Goal: Transaction & Acquisition: Purchase product/service

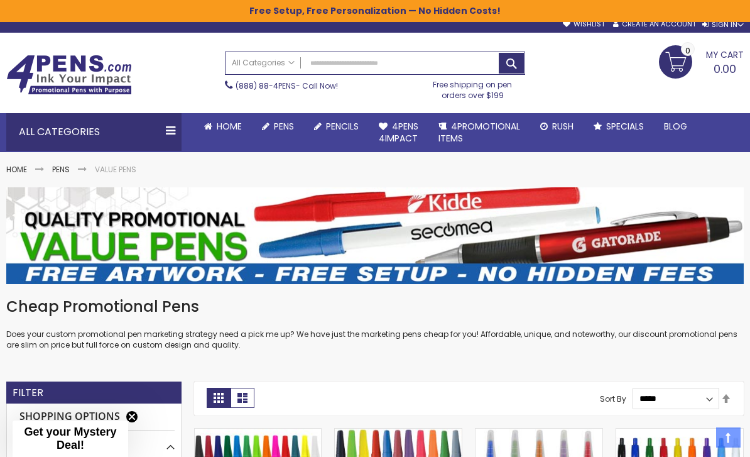
scroll to position [18, 0]
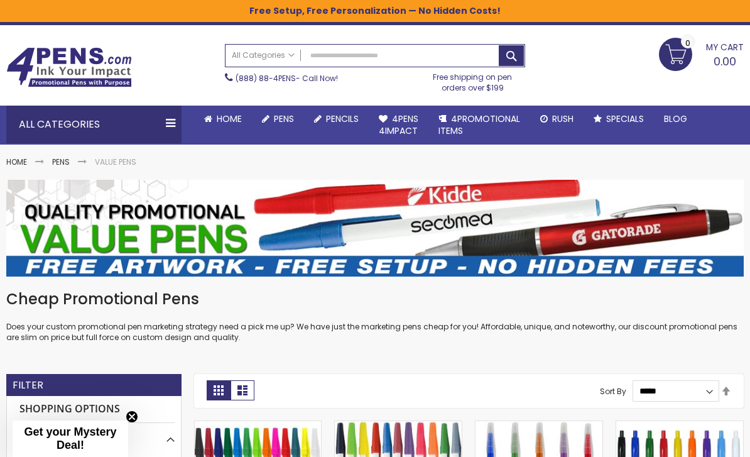
click at [0, 0] on link "All Pens" at bounding box center [0, 0] width 0 height 0
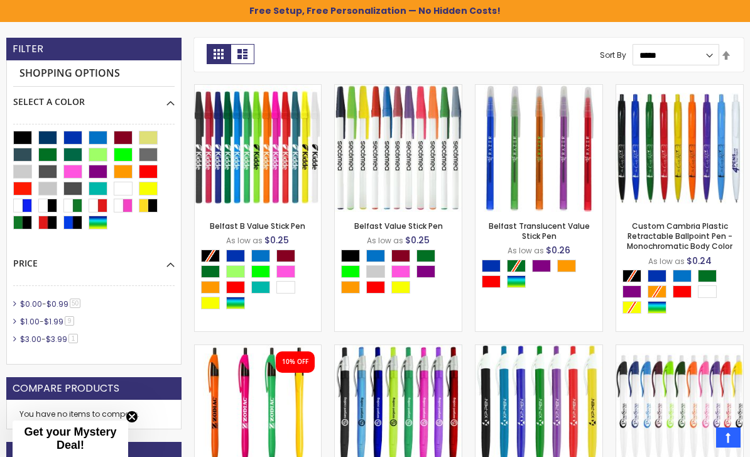
scroll to position [357, 0]
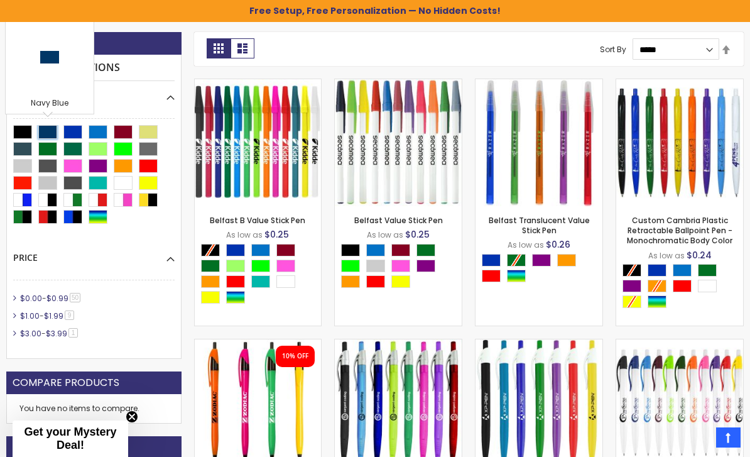
click at [48, 131] on div "Navy Blue" at bounding box center [47, 132] width 19 height 14
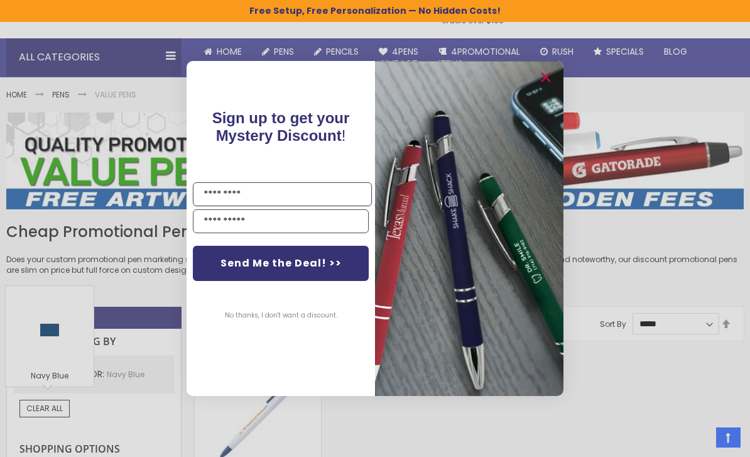
scroll to position [83, 0]
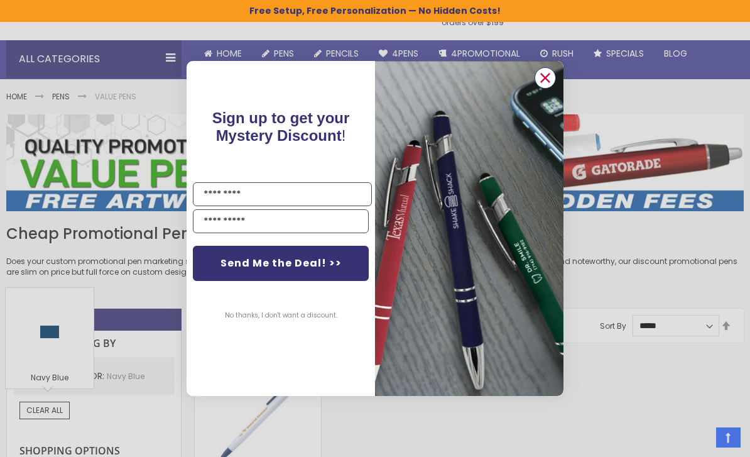
click at [546, 86] on circle "Close dialog" at bounding box center [545, 77] width 19 height 19
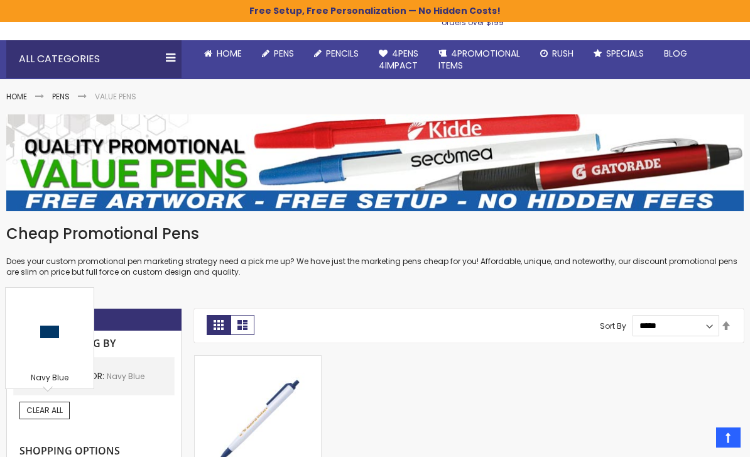
click at [0, 0] on link "All Pens" at bounding box center [0, 0] width 0 height 0
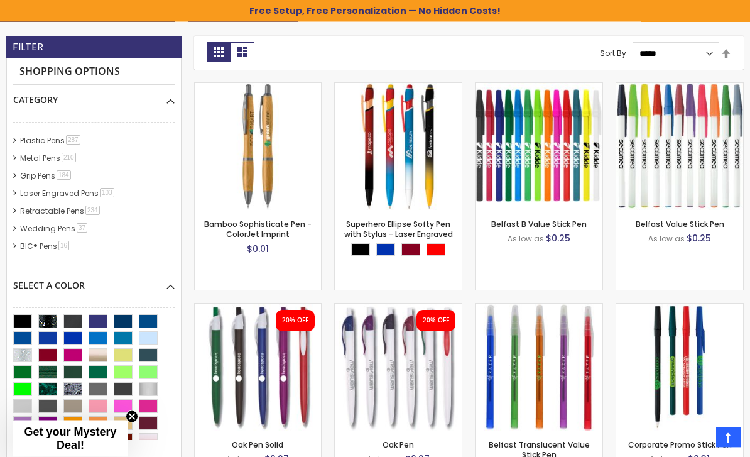
scroll to position [313, 0]
click at [122, 320] on div "Navy Blue" at bounding box center [123, 321] width 19 height 14
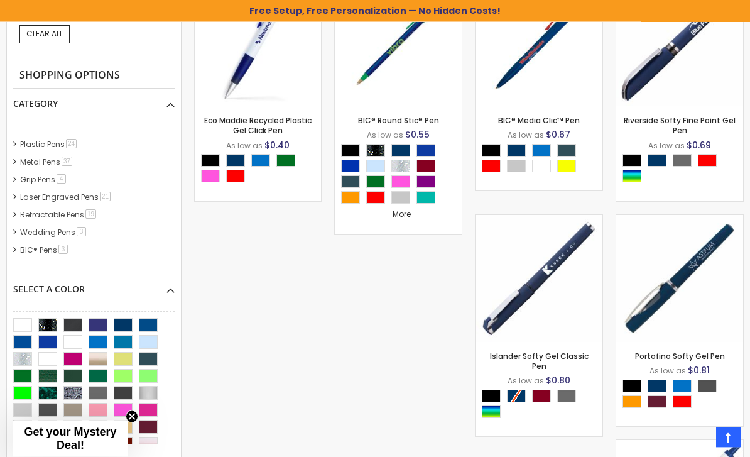
scroll to position [417, 0]
click at [148, 320] on div "Ocean Blue" at bounding box center [148, 325] width 19 height 14
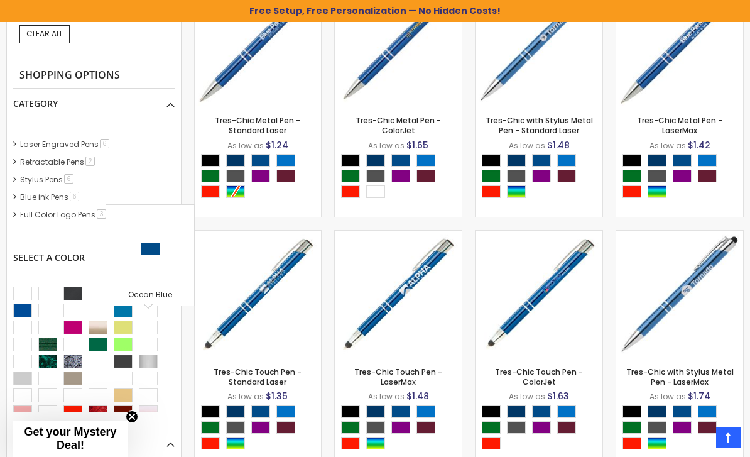
click at [86, 257] on div "Select A Color" at bounding box center [93, 252] width 161 height 21
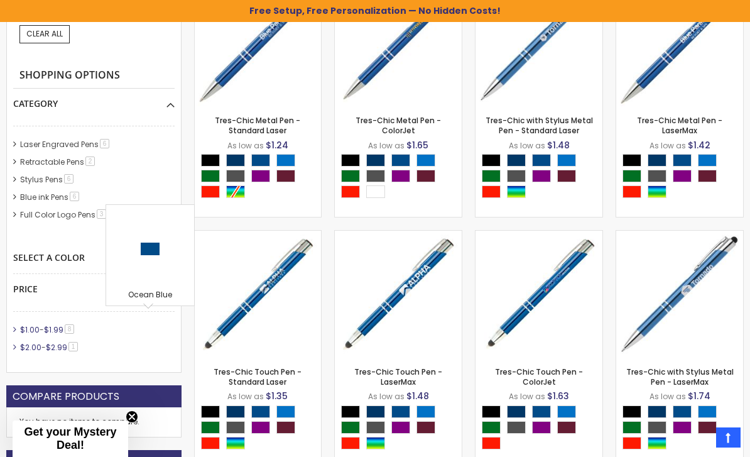
click at [85, 287] on div "Price" at bounding box center [93, 284] width 161 height 21
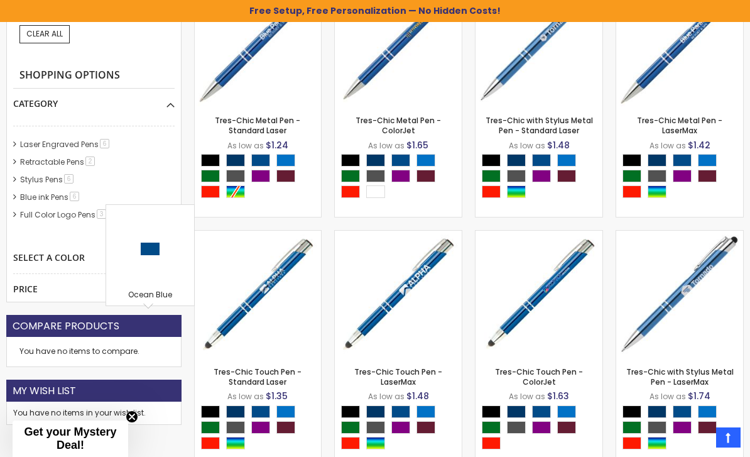
click at [46, 253] on div "Select A Color" at bounding box center [93, 252] width 161 height 21
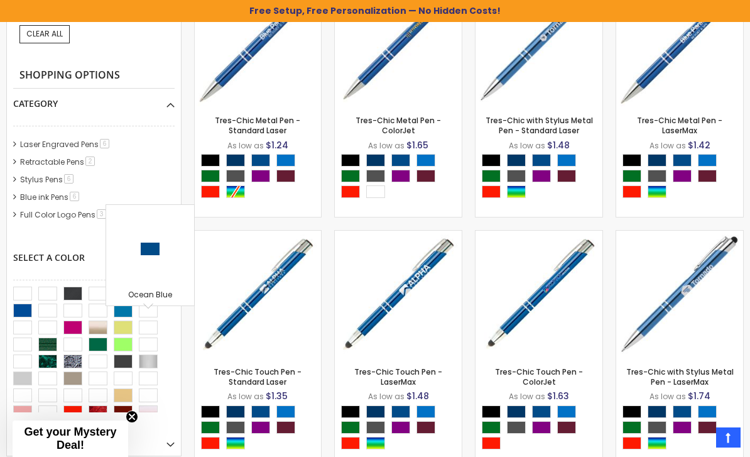
scroll to position [354, 0]
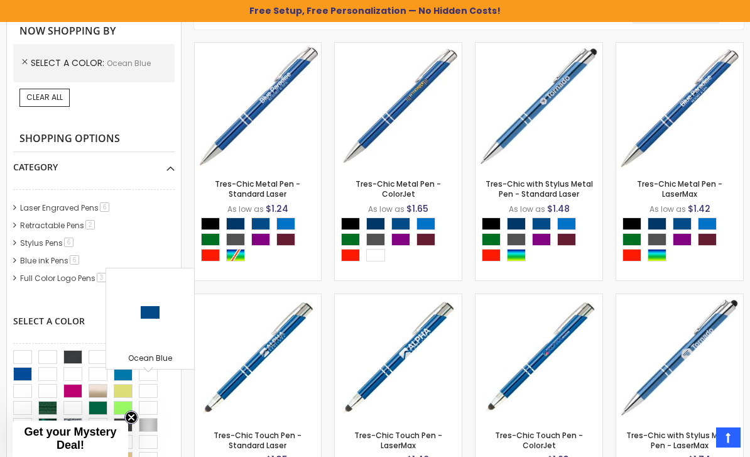
click at [131, 423] on circle "Close teaser" at bounding box center [132, 417] width 12 height 12
click at [141, 347] on div at bounding box center [150, 312] width 82 height 82
click at [97, 320] on div "Select A Color" at bounding box center [93, 316] width 161 height 21
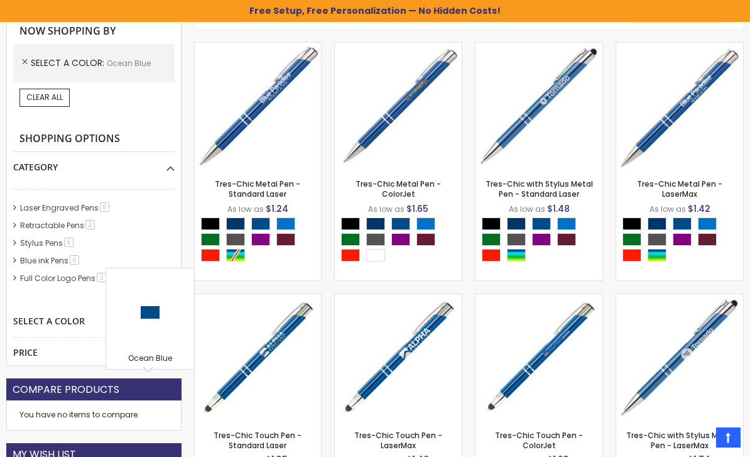
click at [88, 337] on div "Price" at bounding box center [93, 347] width 161 height 21
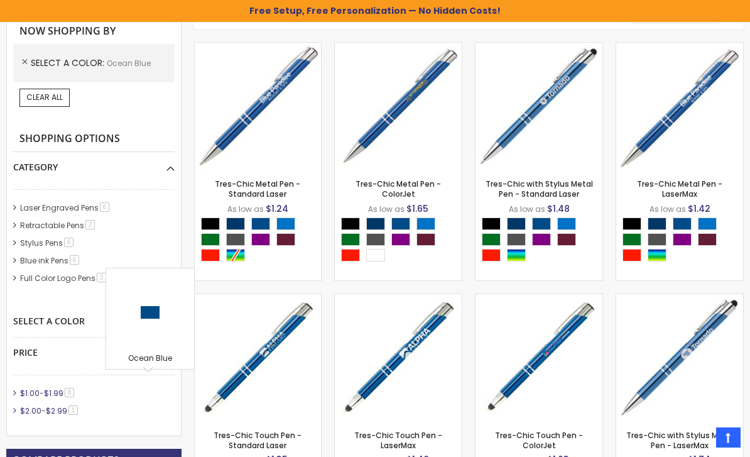
click at [72, 314] on div "Select A Color" at bounding box center [93, 316] width 161 height 21
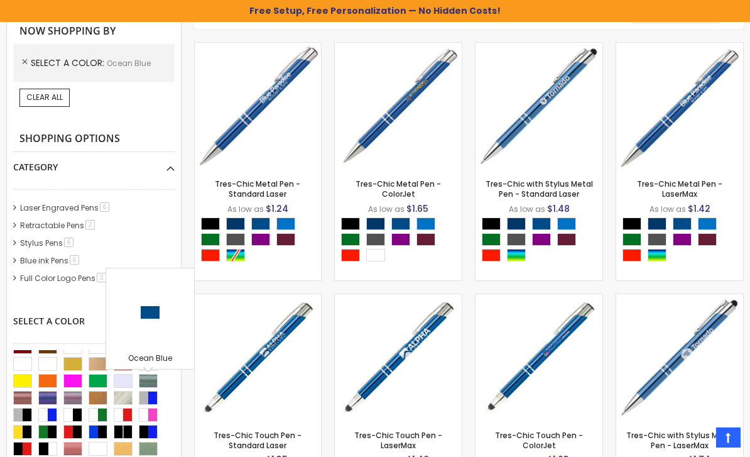
scroll to position [163, 0]
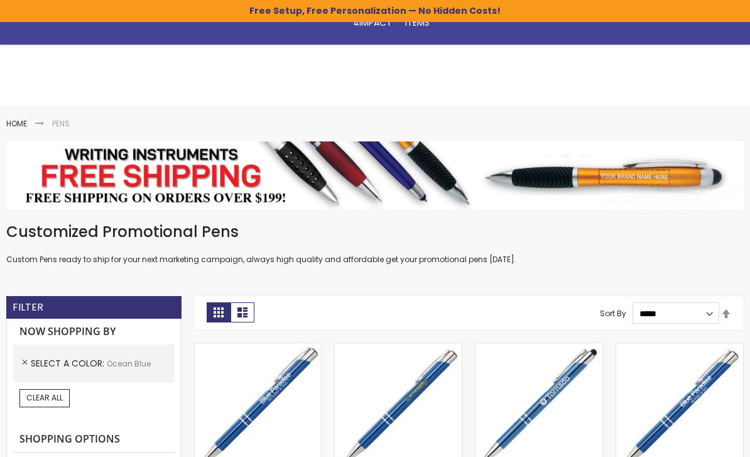
scroll to position [457, 0]
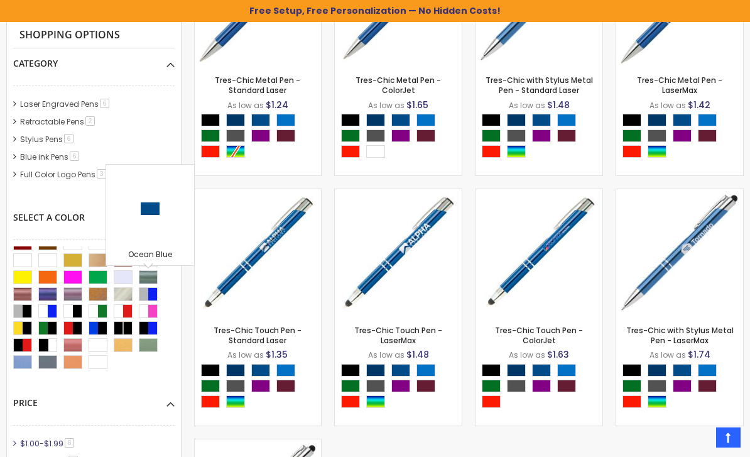
scroll to position [354, 0]
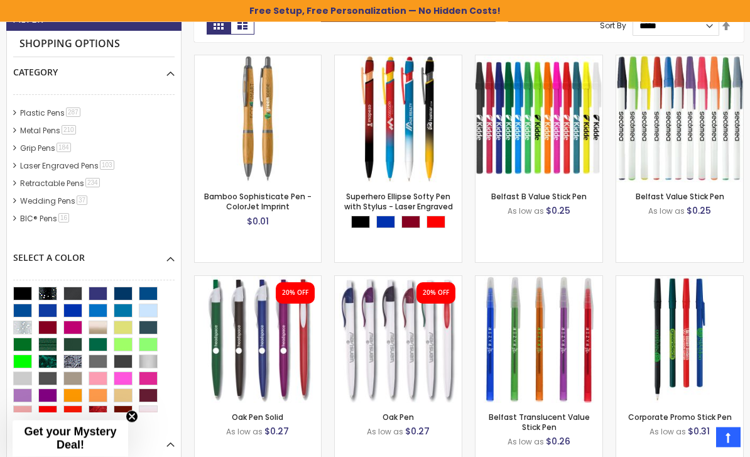
scroll to position [341, 0]
click at [120, 290] on div "Navy Blue" at bounding box center [123, 293] width 19 height 14
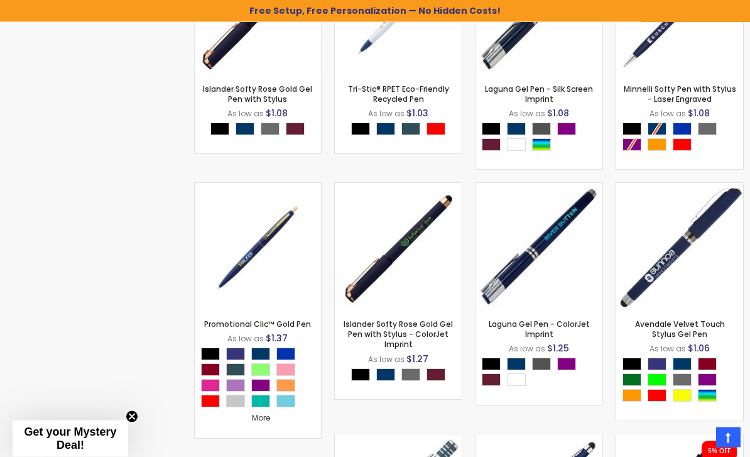
scroll to position [1869, 0]
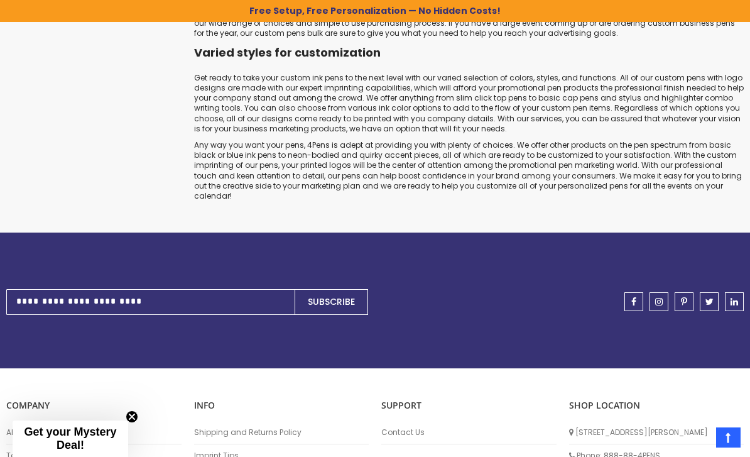
scroll to position [381, 0]
